Goal: Check status: Check status

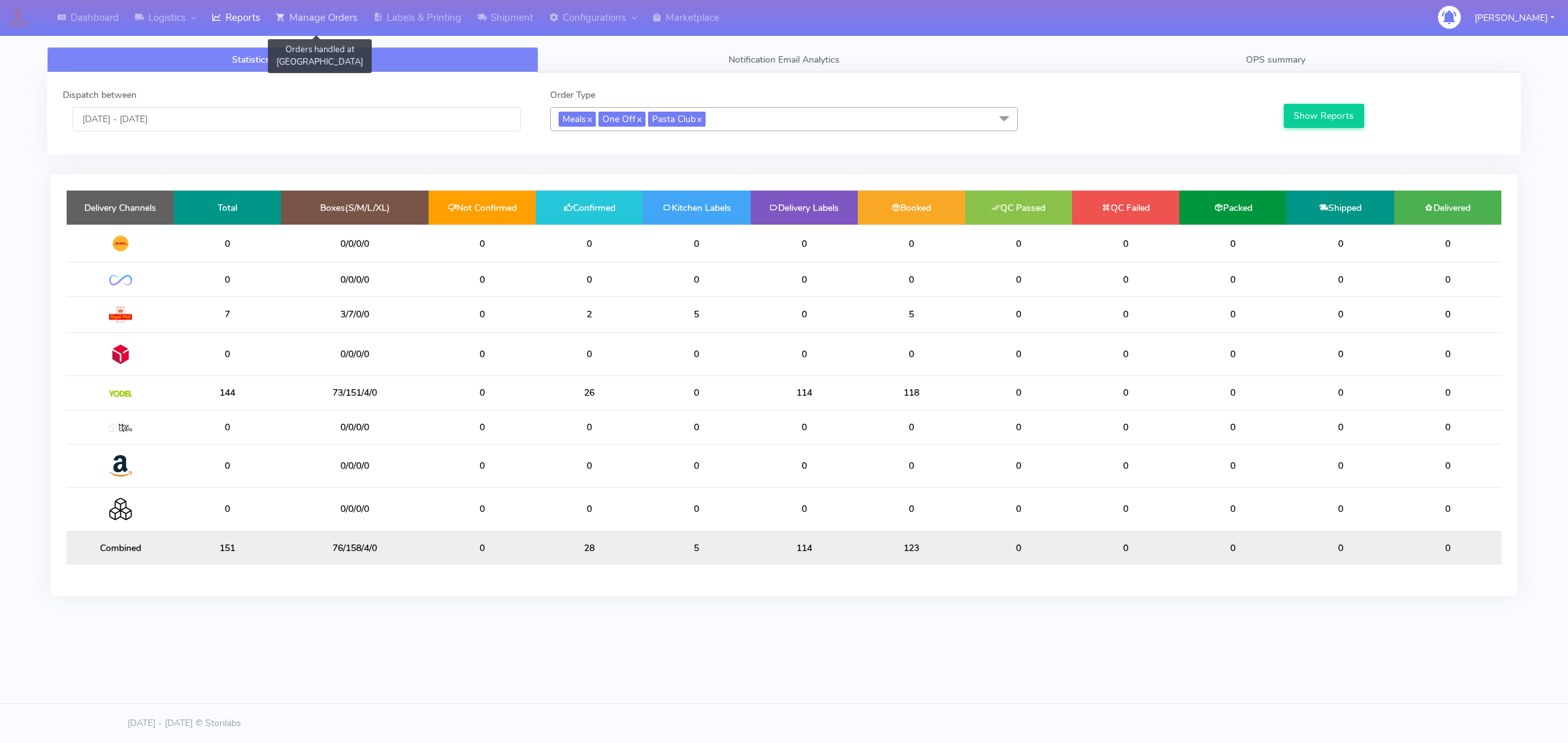
drag, startPoint x: 295, startPoint y: 29, endPoint x: 304, endPoint y: 34, distance: 10.3
click at [295, 29] on link "Manage Orders" at bounding box center [317, 17] width 98 height 36
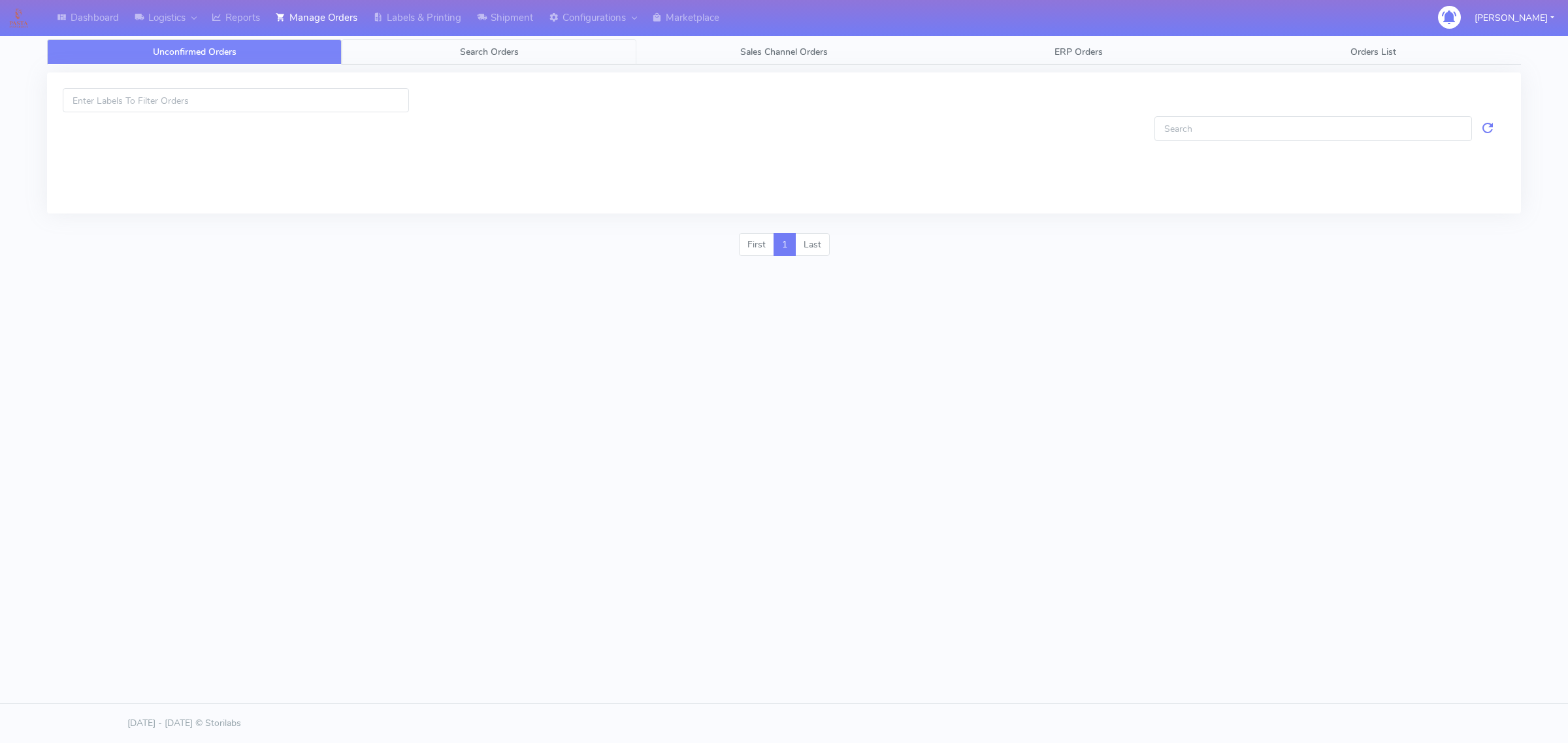
drag, startPoint x: 325, startPoint y: 55, endPoint x: 357, endPoint y: 47, distance: 33.0
click at [327, 53] on link "Unconfirmed Orders" at bounding box center [194, 52] width 295 height 26
click at [364, 47] on link "Search Orders" at bounding box center [489, 52] width 295 height 26
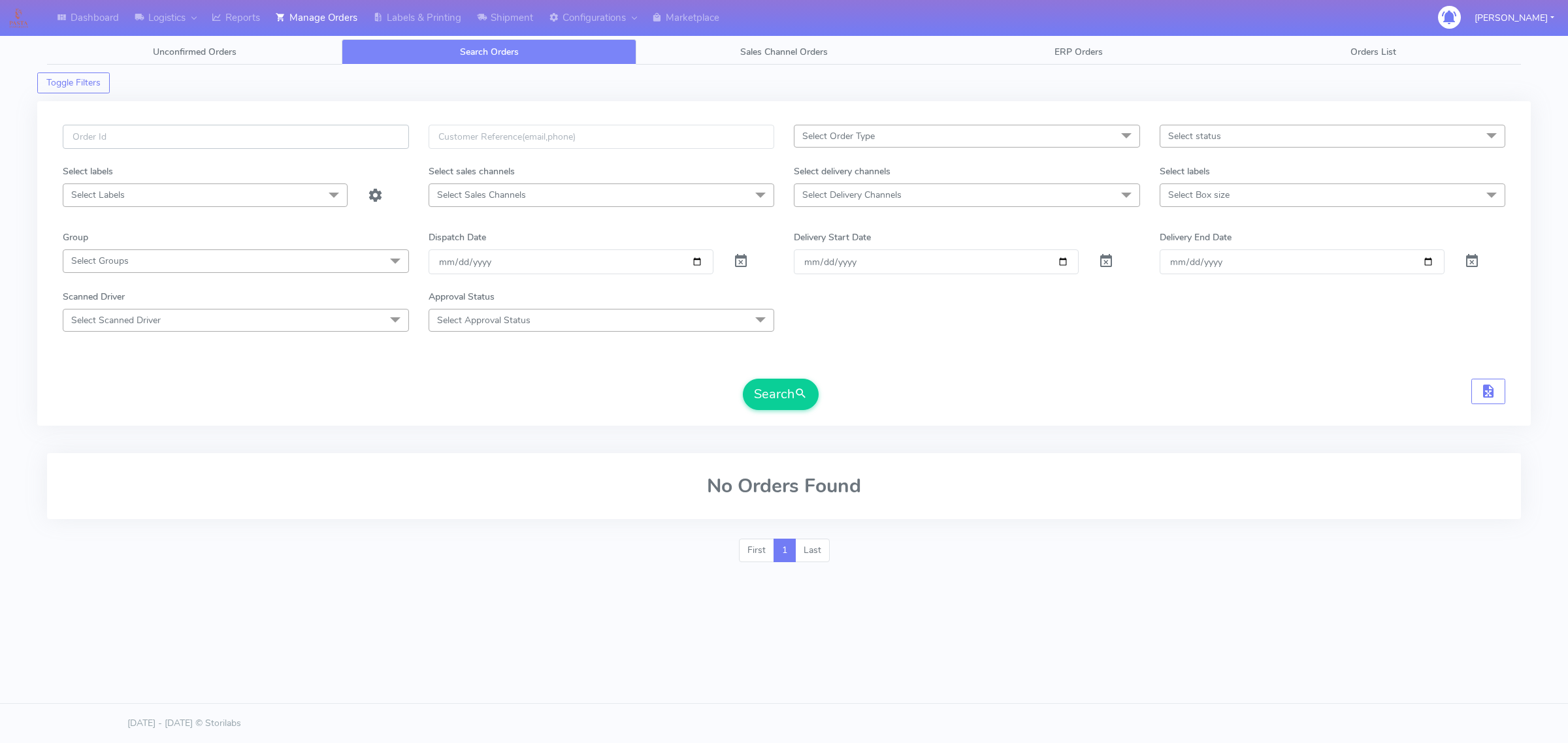
click at [286, 138] on input "text" at bounding box center [236, 136] width 346 height 24
paste input "#1625053"
type input "#1625053"
click at [746, 266] on span at bounding box center [741, 263] width 16 height 12
click at [745, 397] on button "Search" at bounding box center [780, 394] width 76 height 31
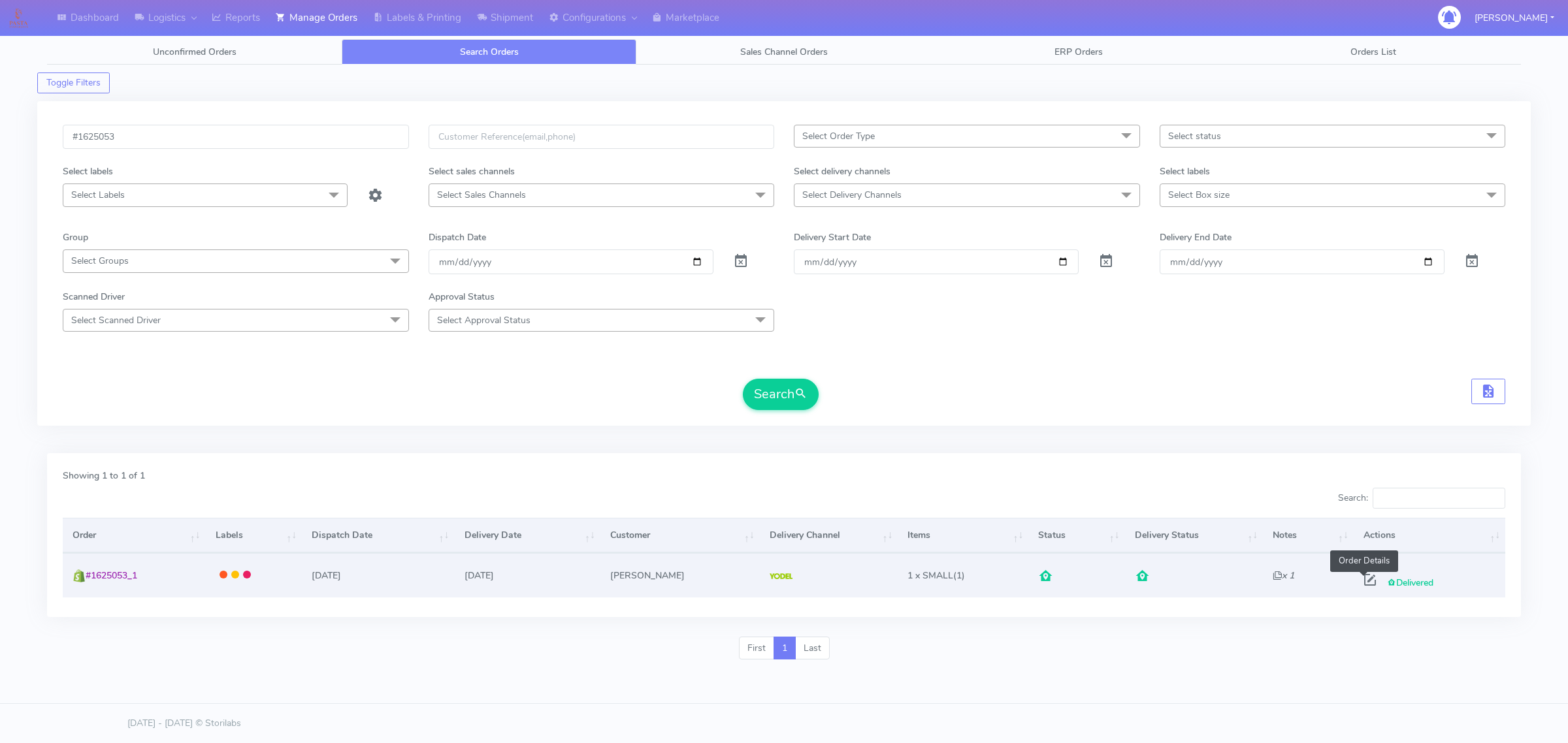
click at [1360, 580] on span at bounding box center [1370, 582] width 24 height 12
select select "5"
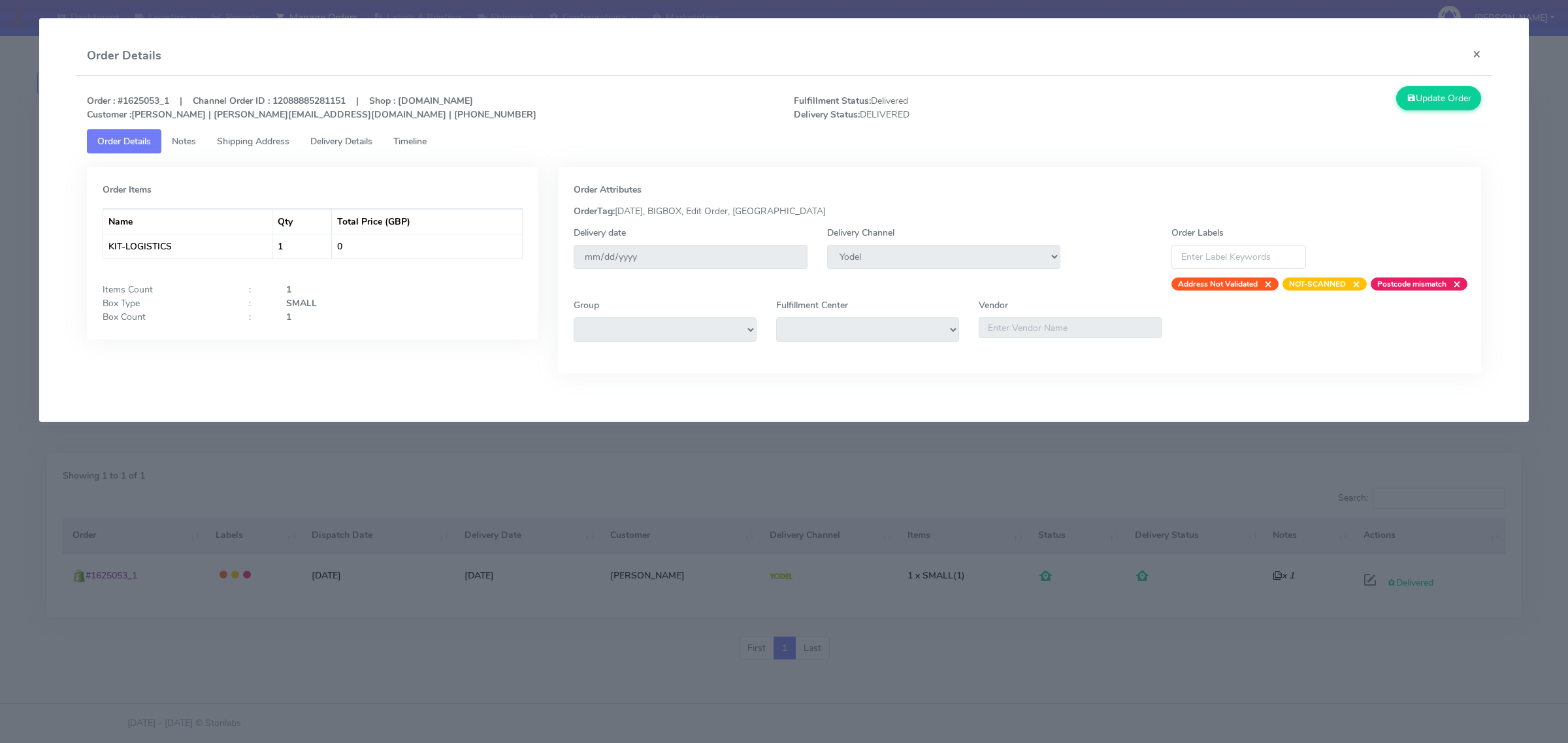
click at [295, 135] on link "Shipping Address" at bounding box center [252, 141] width 93 height 24
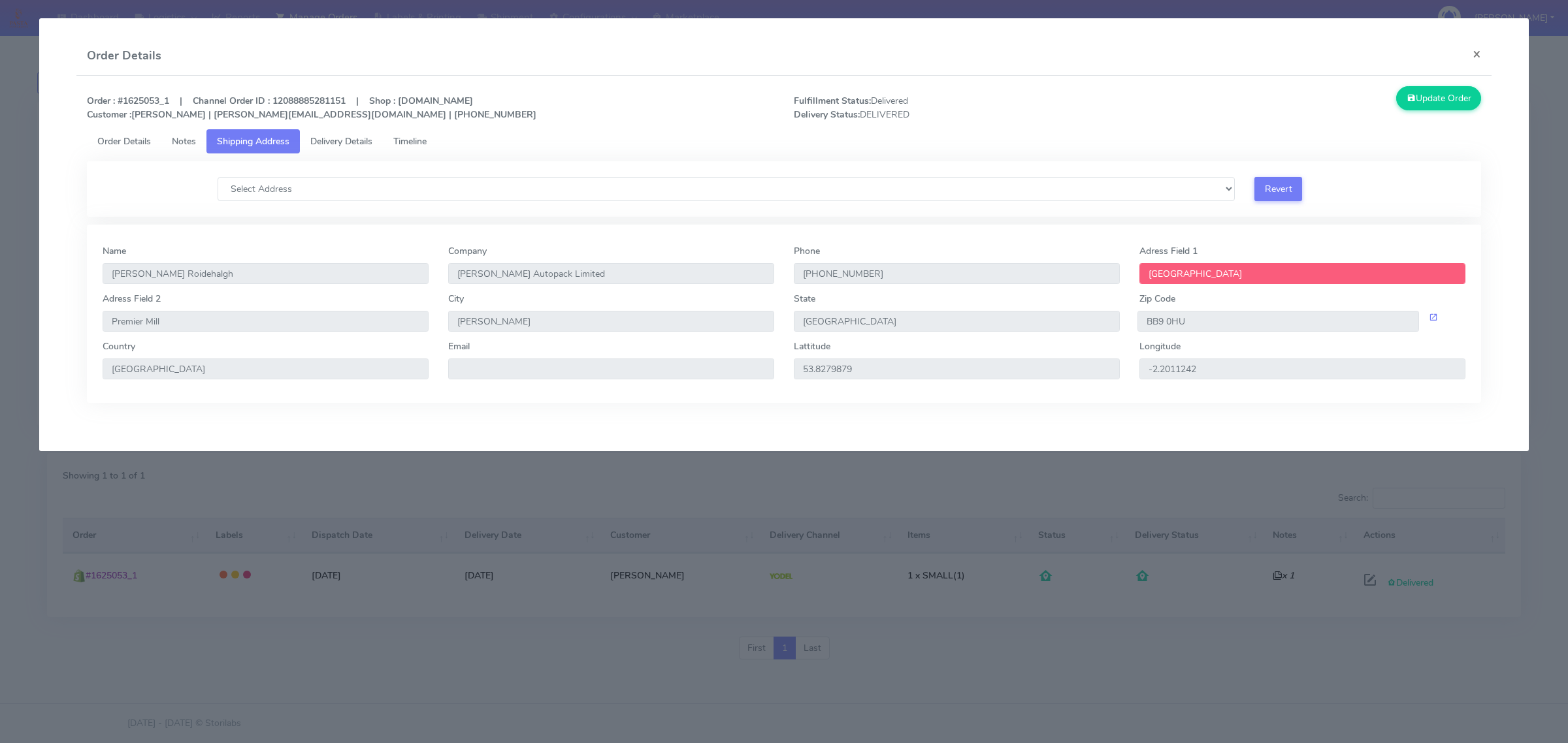
click at [346, 135] on span "Delivery Details" at bounding box center [341, 141] width 62 height 12
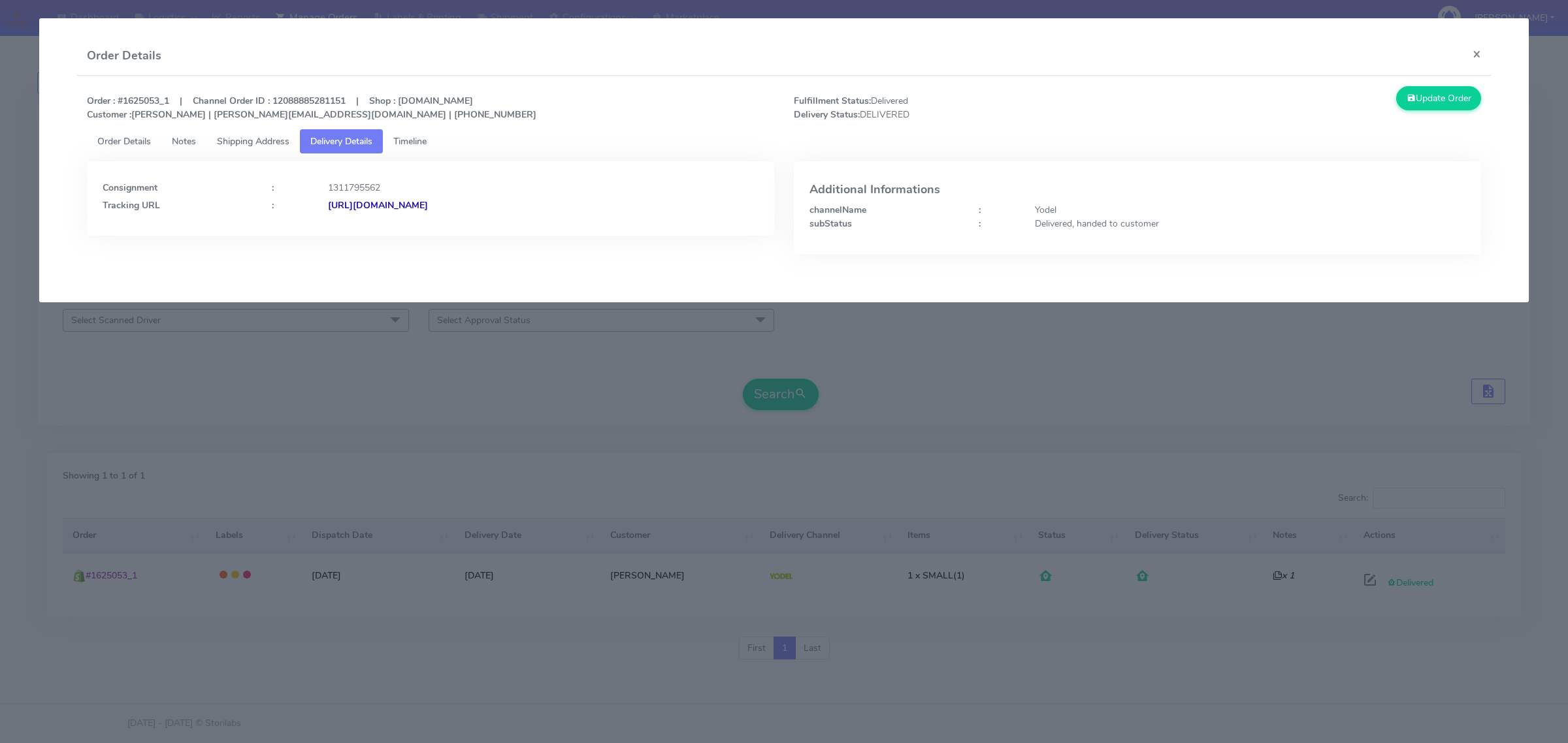
drag, startPoint x: 640, startPoint y: 222, endPoint x: 467, endPoint y: 228, distance: 173.1
click at [467, 228] on div "Consignment : 1311795562 Tracking URL : [URL][DOMAIN_NAME]" at bounding box center [430, 198] width 687 height 75
click at [612, 223] on div "Consignment : 1311795562 Tracking URL : [URL][DOMAIN_NAME]" at bounding box center [430, 198] width 687 height 75
drag, startPoint x: 622, startPoint y: 216, endPoint x: 471, endPoint y: 221, distance: 151.1
click at [471, 221] on div "Consignment : 1311795562 Tracking URL : [URL][DOMAIN_NAME]" at bounding box center [430, 198] width 687 height 75
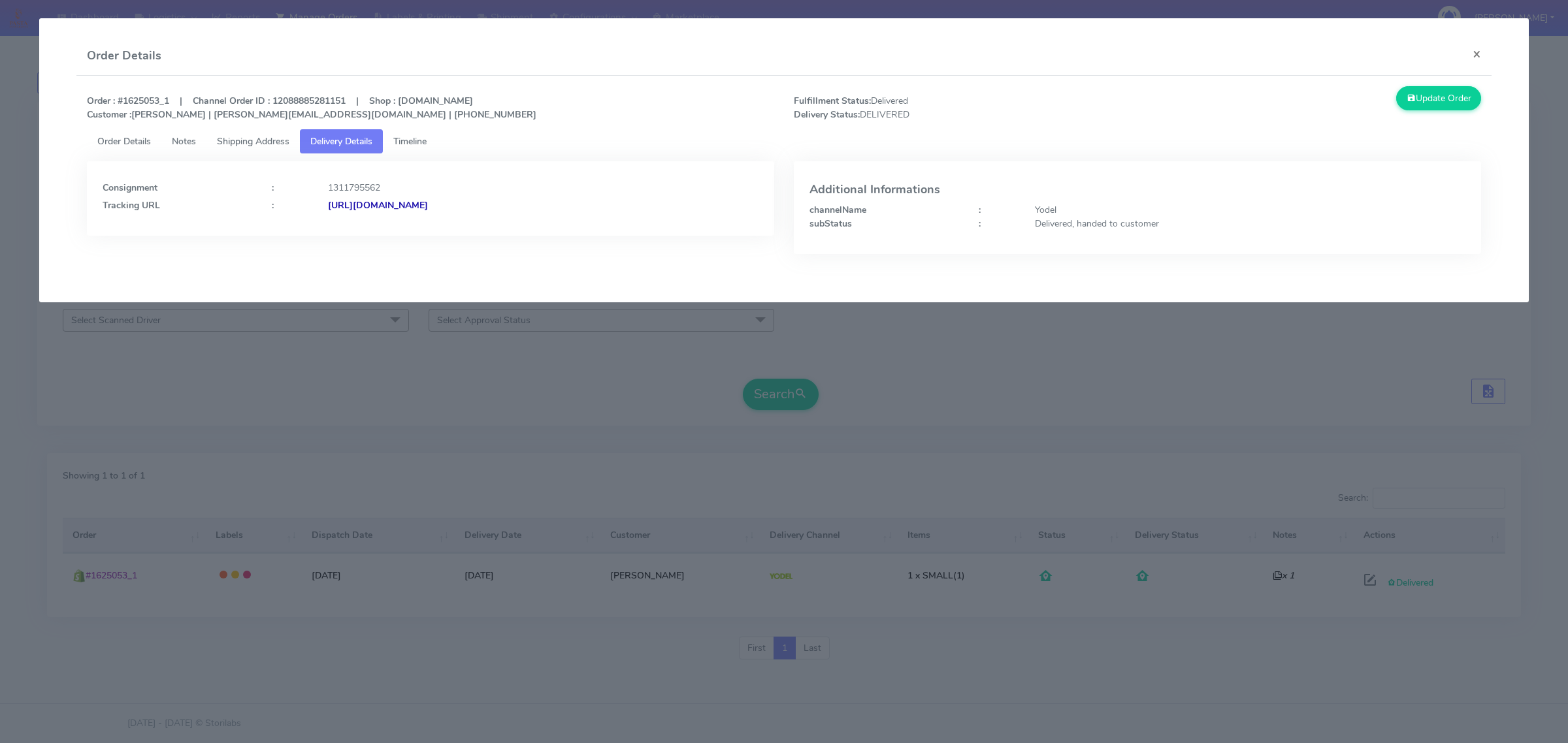
copy strong "JJD0002249960900131"
